Goal: Find contact information: Find contact information

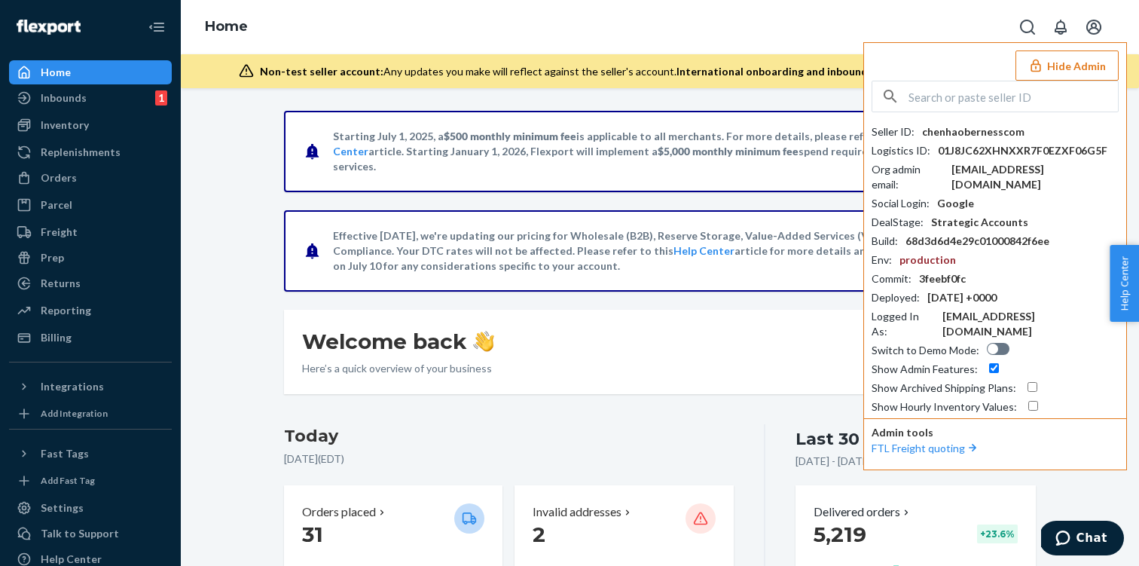
click at [979, 95] on input "text" at bounding box center [1012, 96] width 209 height 30
paste input "shawnsocietybrandscom"
type input "shawnsocietybrandscom"
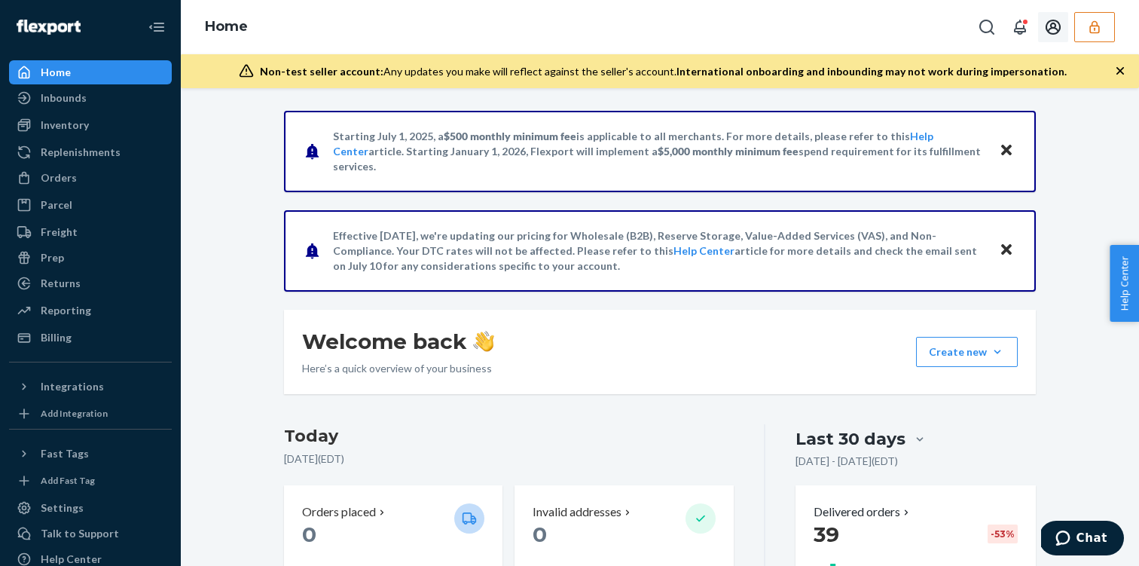
click at [1053, 27] on icon "Open account menu" at bounding box center [1053, 27] width 15 height 15
click at [1000, 76] on div "Settings" at bounding box center [1021, 76] width 113 height 27
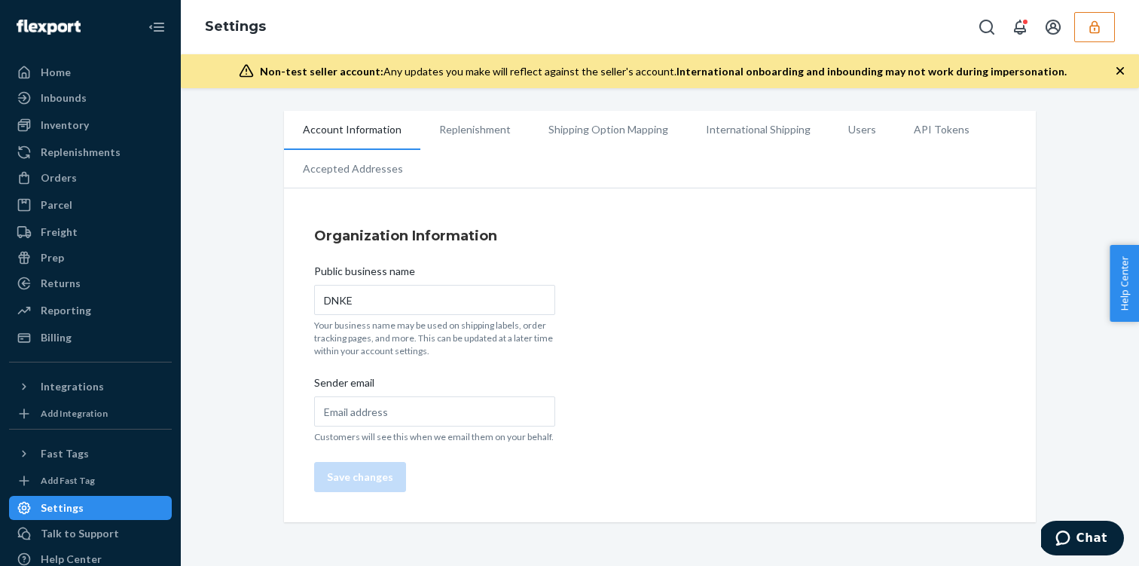
click at [744, 132] on li "International Shipping" at bounding box center [758, 130] width 142 height 38
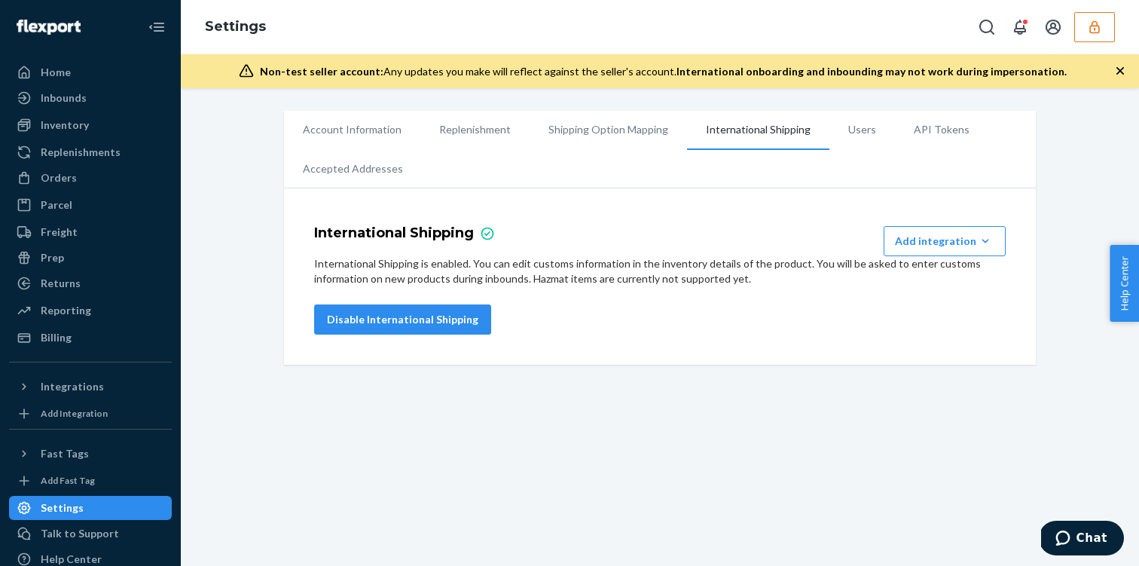
click at [881, 132] on li "Users" at bounding box center [862, 130] width 66 height 38
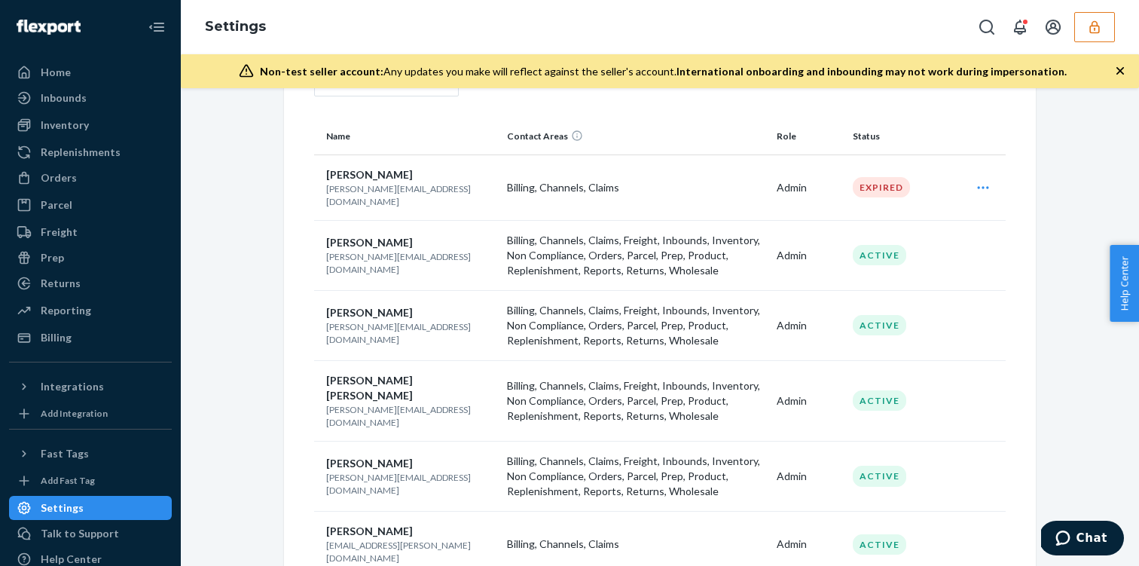
scroll to position [189, 0]
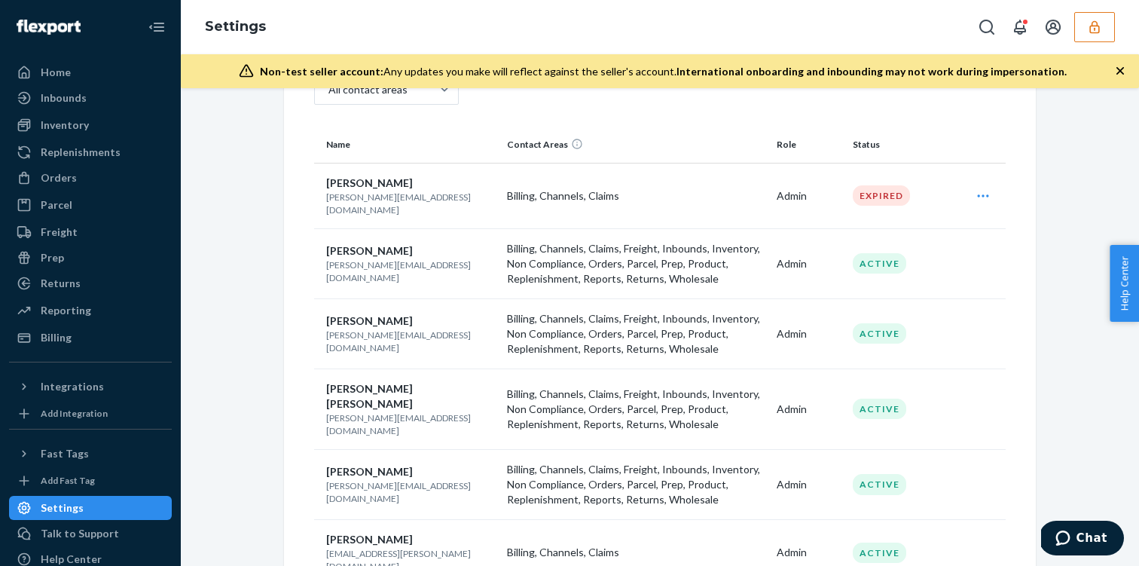
click at [361, 260] on p "[PERSON_NAME][EMAIL_ADDRESS][DOMAIN_NAME]" at bounding box center [410, 271] width 169 height 26
copy p "[PERSON_NAME][EMAIL_ADDRESS][DOMAIN_NAME]"
click at [412, 331] on p "[PERSON_NAME][EMAIL_ADDRESS][DOMAIN_NAME]" at bounding box center [410, 341] width 169 height 26
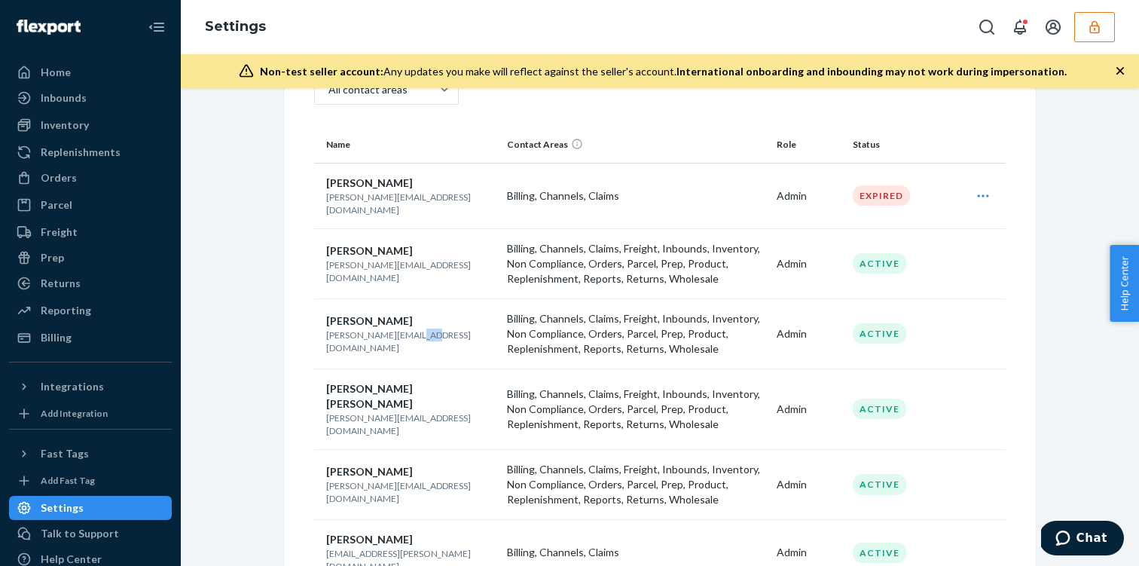
click at [412, 331] on p "[PERSON_NAME][EMAIL_ADDRESS][DOMAIN_NAME]" at bounding box center [410, 341] width 169 height 26
copy p "[PERSON_NAME][EMAIL_ADDRESS][DOMAIN_NAME]"
click at [381, 411] on p "[PERSON_NAME][EMAIL_ADDRESS][DOMAIN_NAME]" at bounding box center [410, 424] width 169 height 26
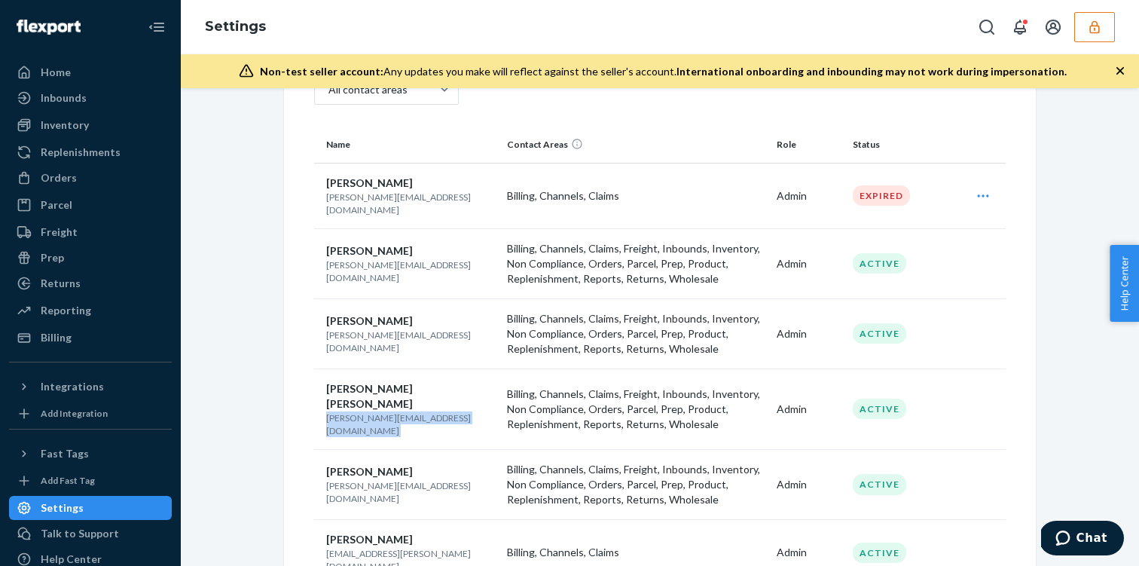
click at [381, 411] on p "[PERSON_NAME][EMAIL_ADDRESS][DOMAIN_NAME]" at bounding box center [410, 424] width 169 height 26
copy p "[PERSON_NAME][EMAIL_ADDRESS][DOMAIN_NAME]"
click at [350, 478] on td "Geoff Oslund geoff+dnke@societybrands.com" at bounding box center [407, 485] width 187 height 70
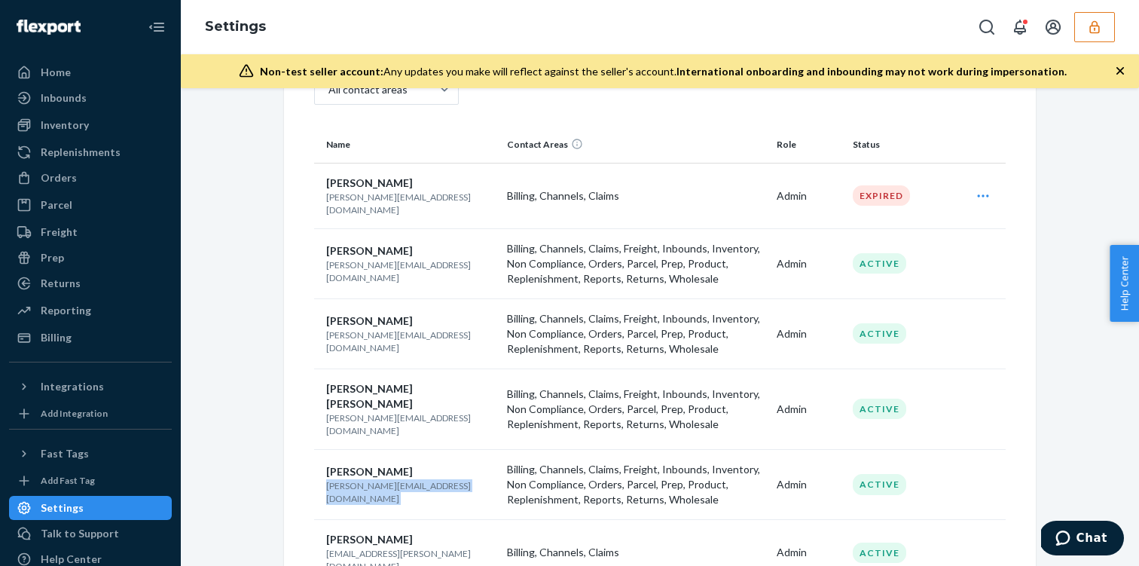
click at [350, 478] on td "Geoff Oslund geoff+dnke@societybrands.com" at bounding box center [407, 485] width 187 height 70
copy p "[PERSON_NAME][EMAIL_ADDRESS][DOMAIN_NAME]"
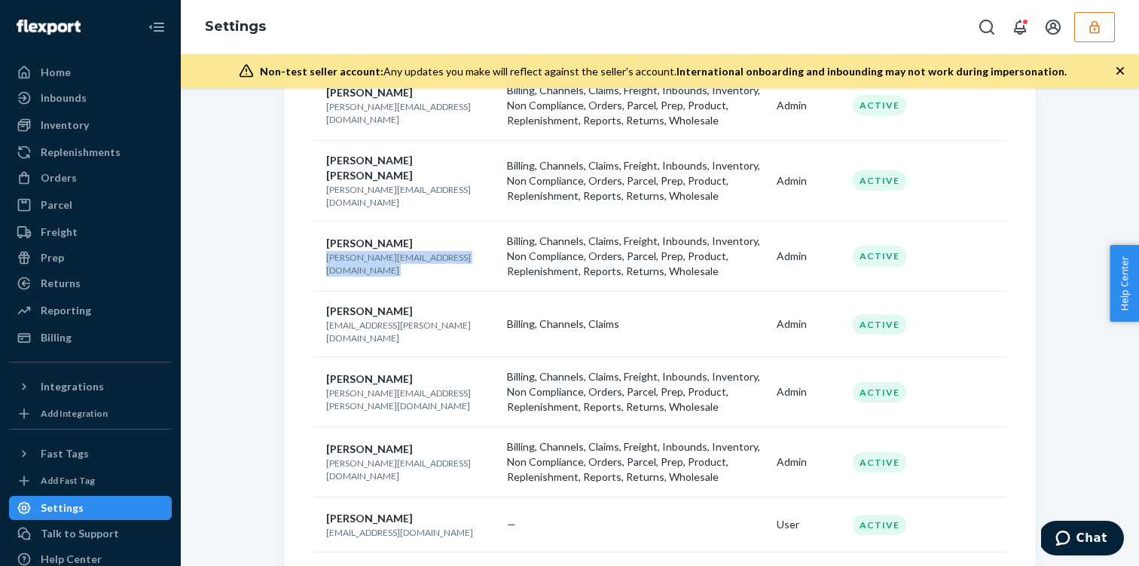
scroll to position [419, 0]
click at [384, 385] on p "[PERSON_NAME][EMAIL_ADDRESS][PERSON_NAME][DOMAIN_NAME]" at bounding box center [410, 398] width 169 height 26
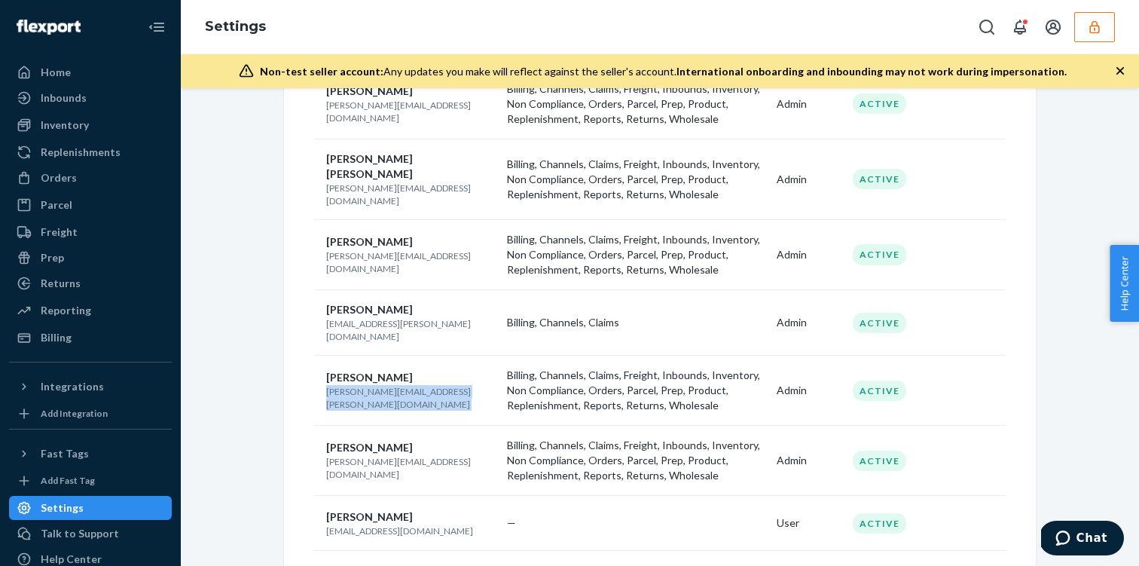
click at [384, 385] on p "[PERSON_NAME][EMAIL_ADDRESS][PERSON_NAME][DOMAIN_NAME]" at bounding box center [410, 398] width 169 height 26
copy p "[PERSON_NAME][EMAIL_ADDRESS][PERSON_NAME][DOMAIN_NAME]"
click at [1089, 25] on icon "button" at bounding box center [1094, 27] width 15 height 15
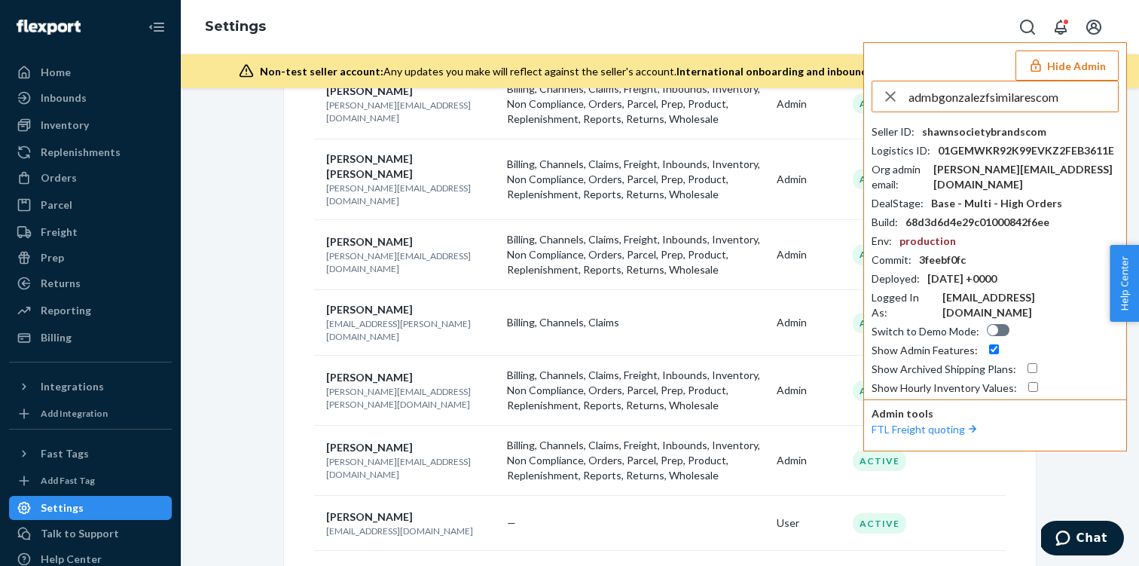
type input "admbgonzalezfsimilarescom"
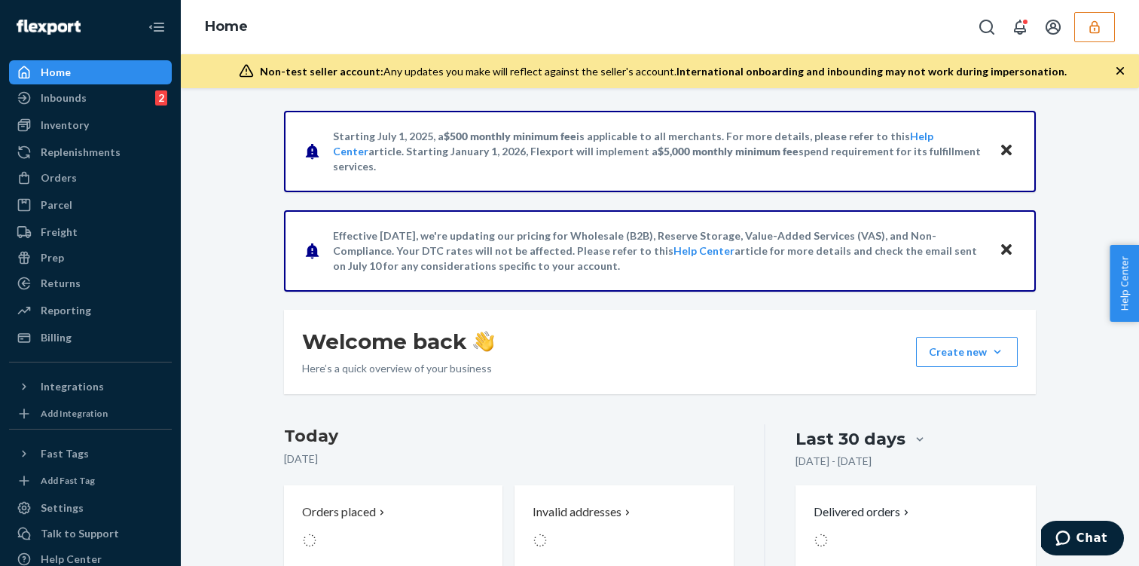
click at [1084, 17] on button "button" at bounding box center [1094, 27] width 41 height 30
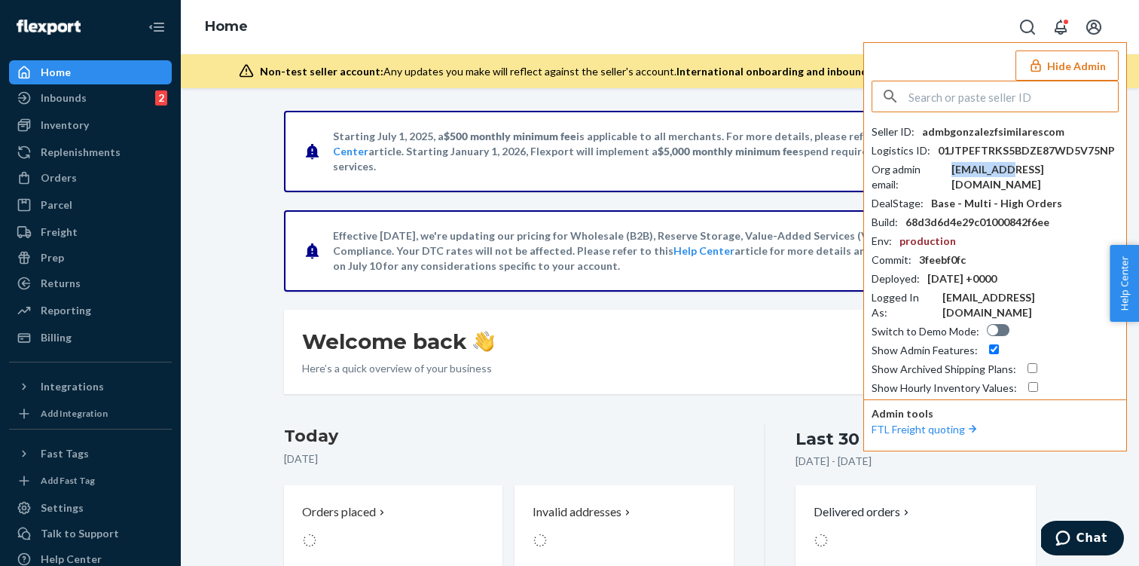
click at [1012, 168] on div "comprasusa@fsimilares.com" at bounding box center [1034, 177] width 167 height 30
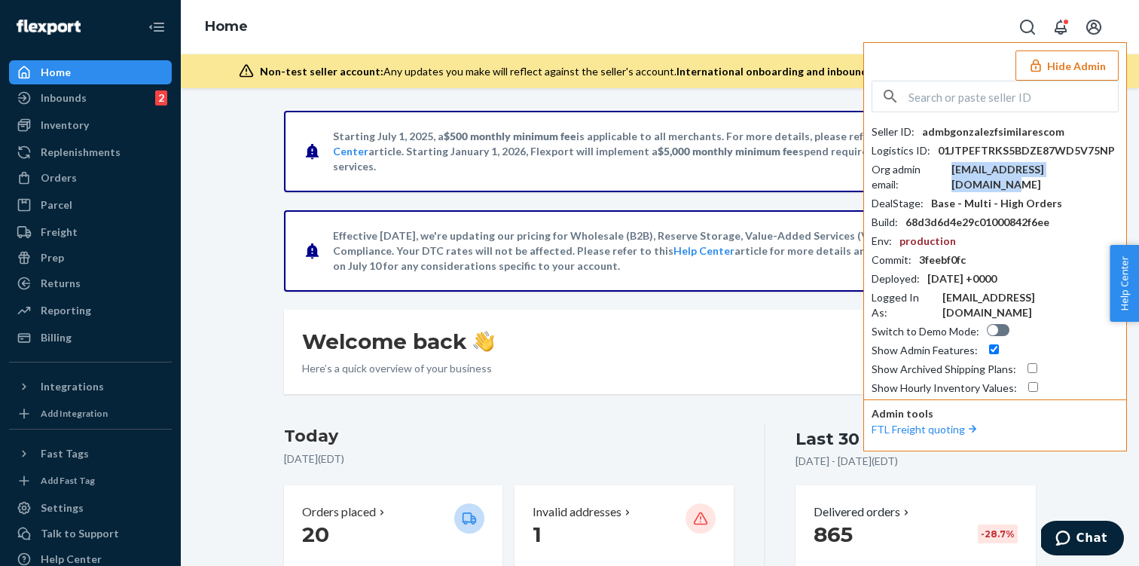
copy div "comprasusa@fsimilares.com"
